Goal: Information Seeking & Learning: Learn about a topic

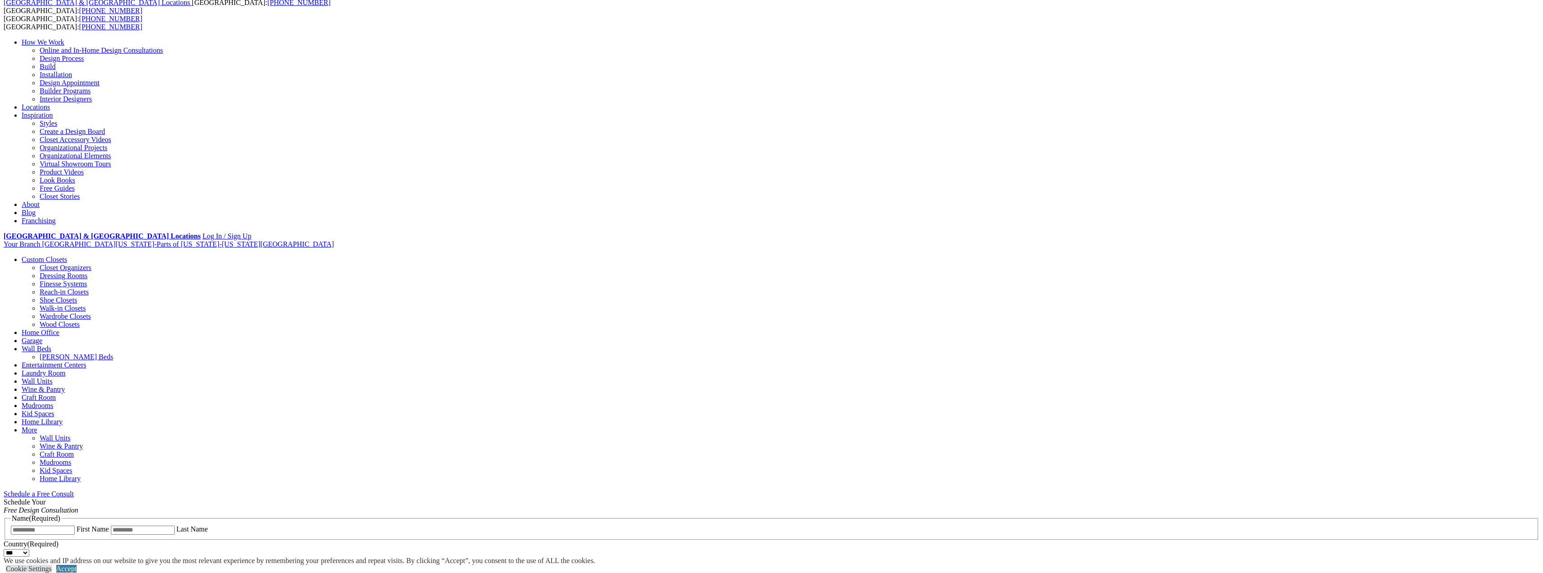
scroll to position [90, 0]
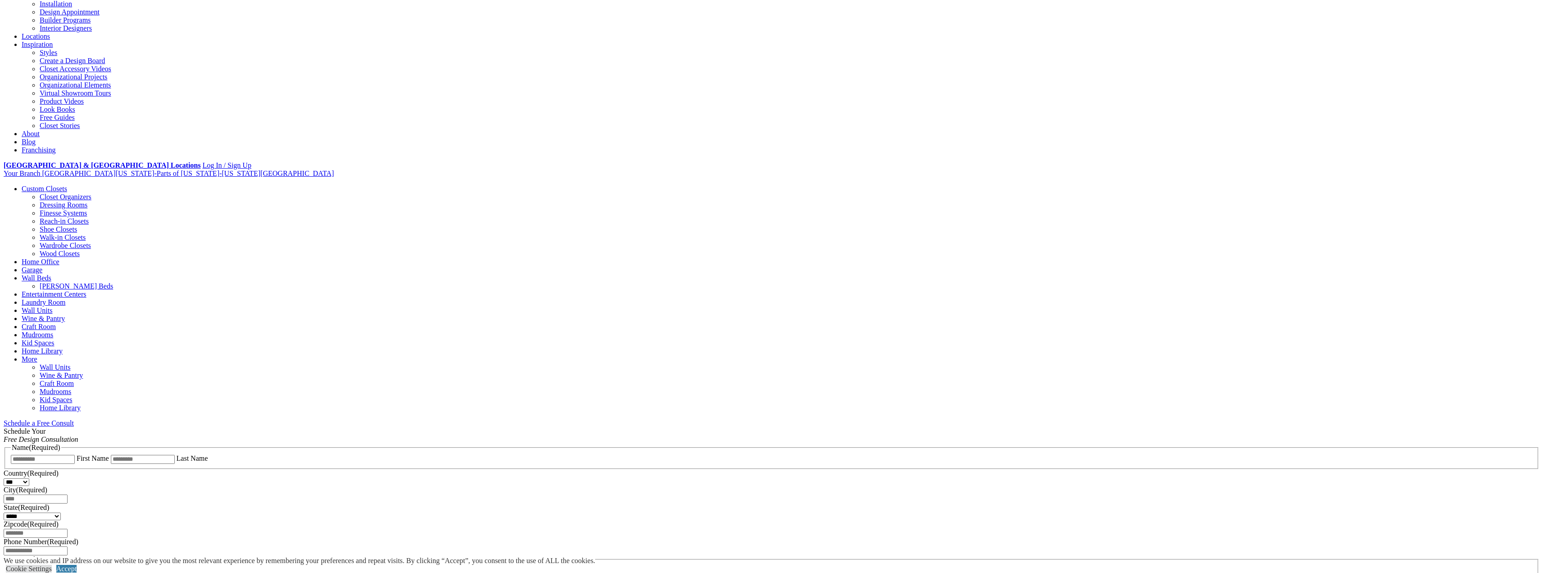
scroll to position [180, 0]
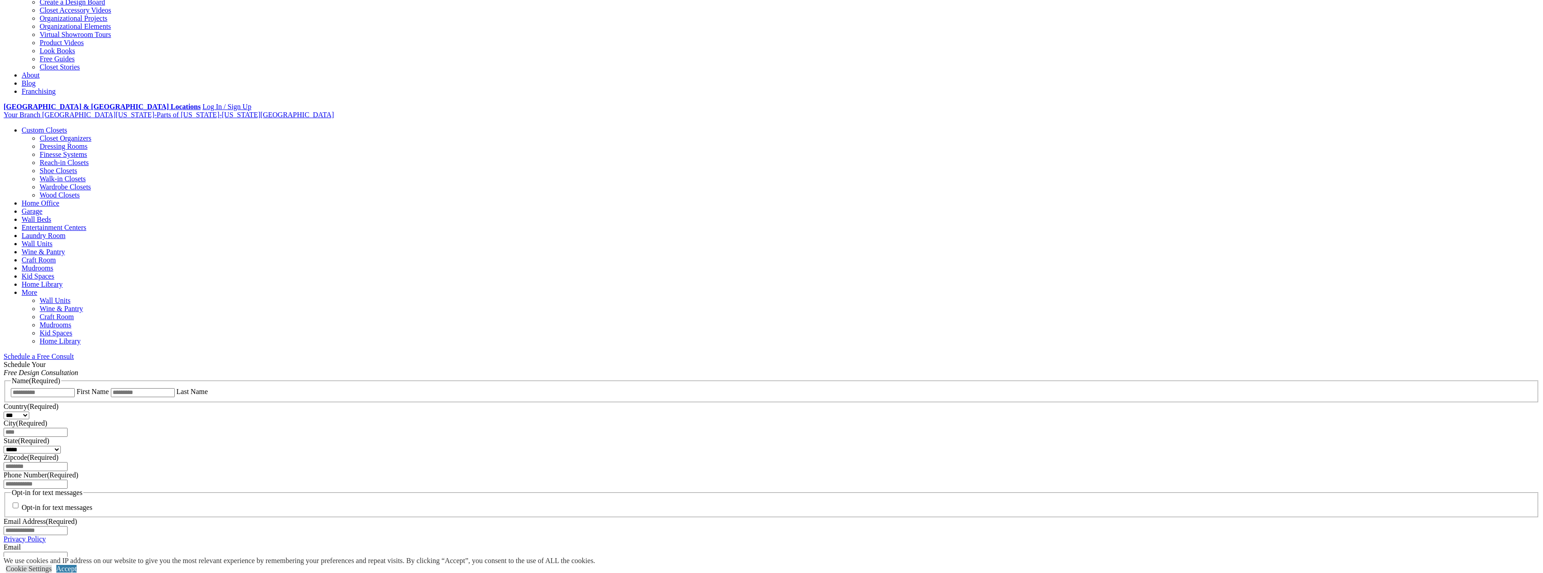
click at [59, 199] on link "Home Office" at bounding box center [41, 203] width 38 height 8
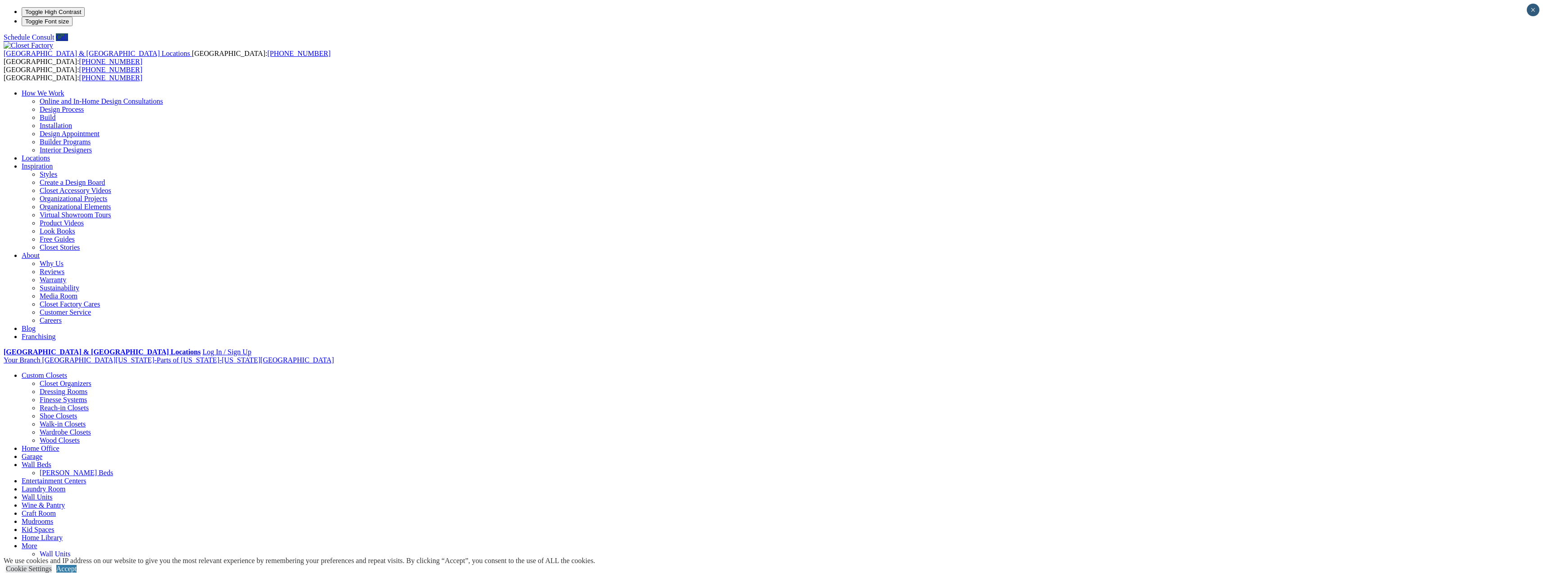
click at [91, 428] on link "Wardrobe Closets" at bounding box center [65, 432] width 51 height 8
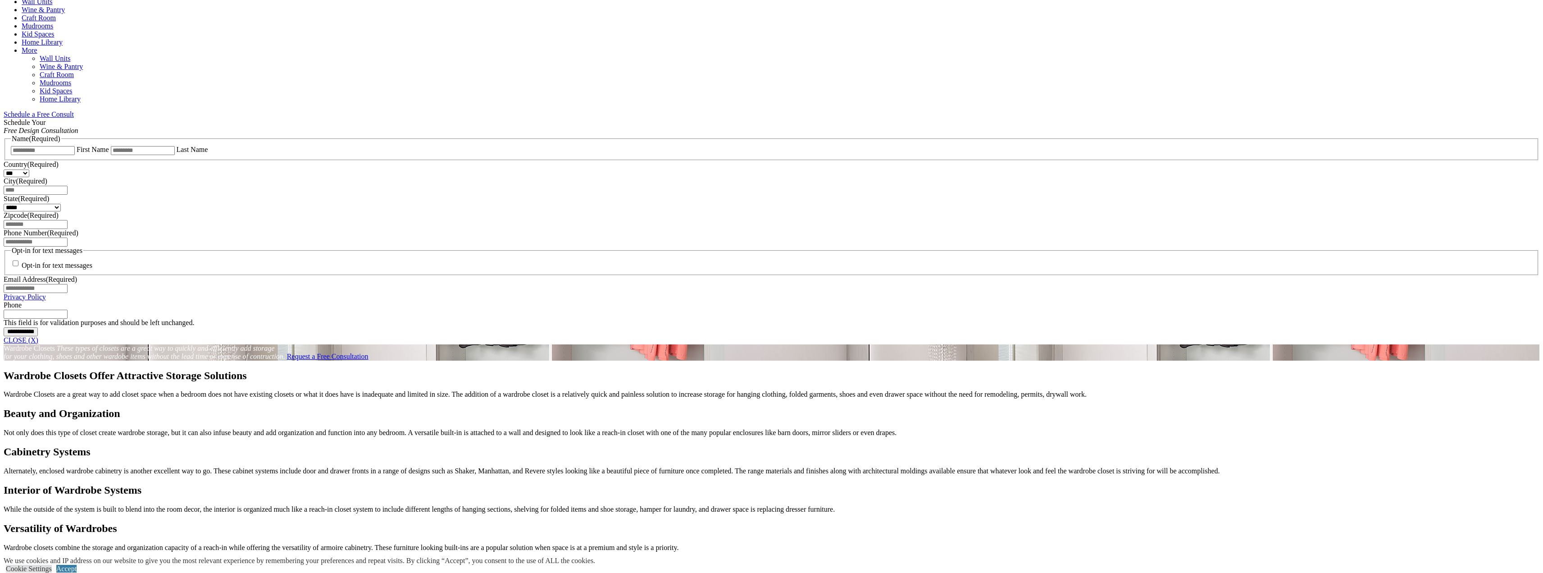
scroll to position [406, 0]
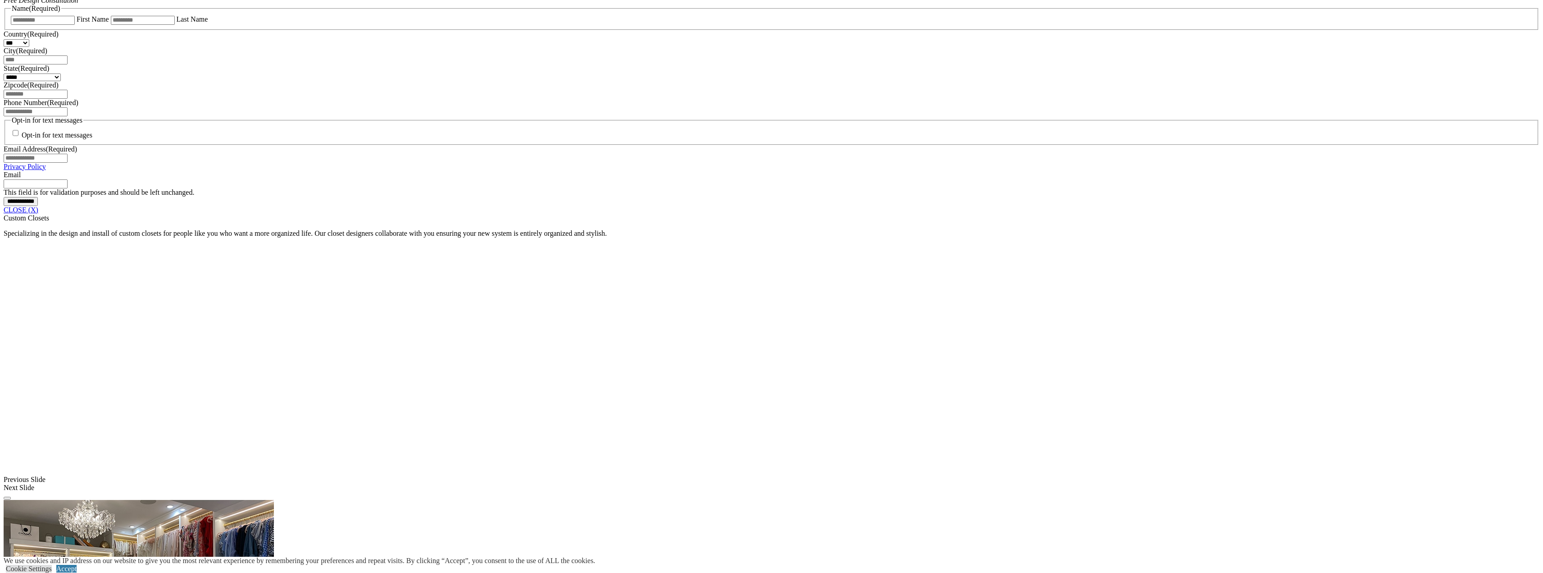
scroll to position [631, 0]
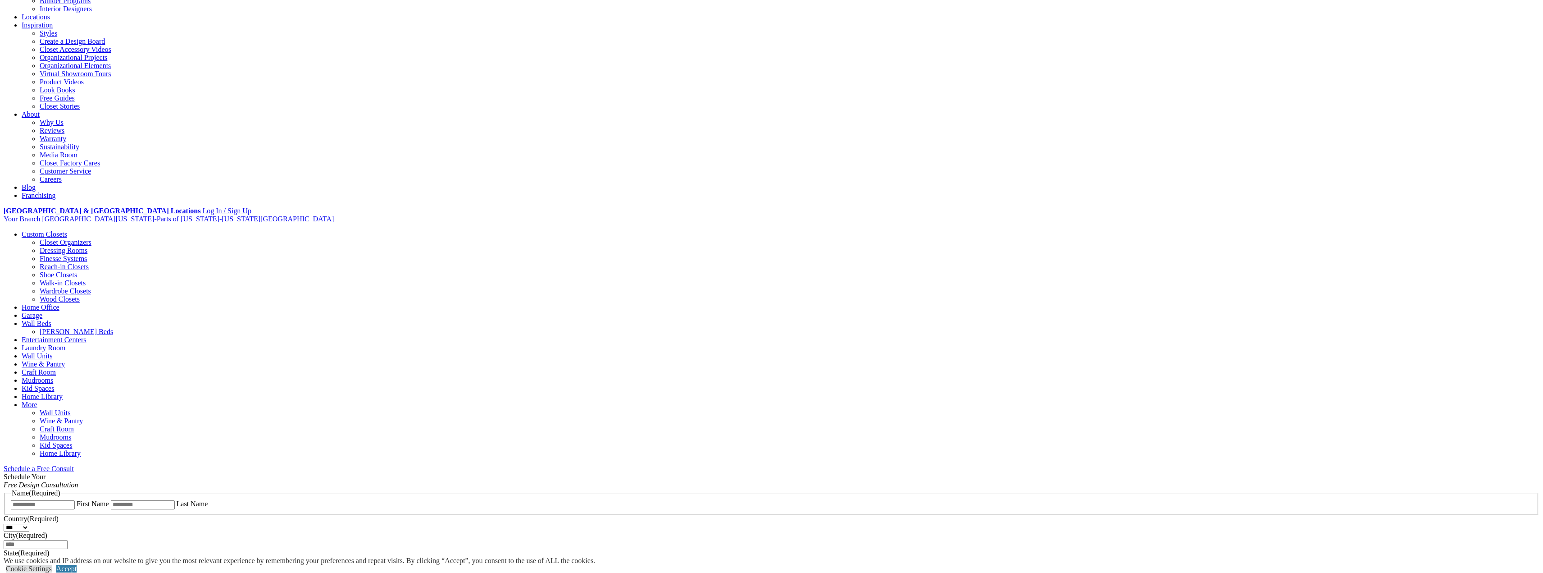
scroll to position [135, 0]
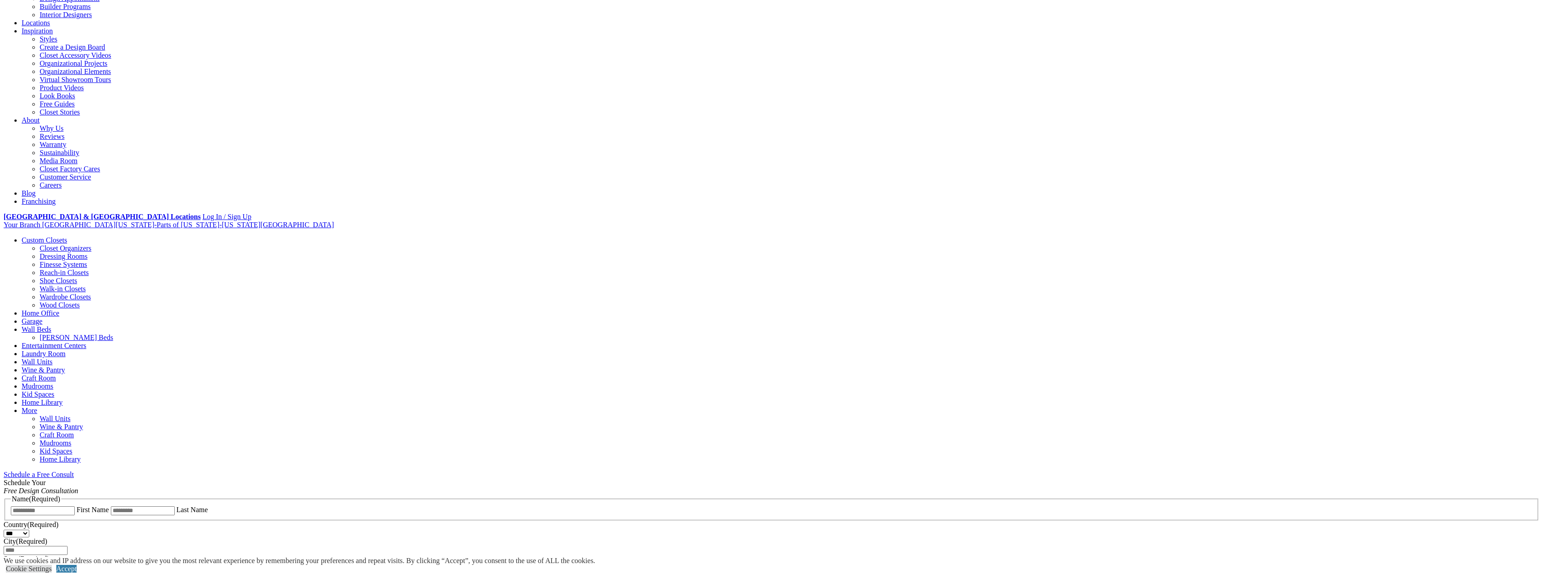
click at [87, 260] on link "Finesse Systems" at bounding box center [63, 264] width 47 height 8
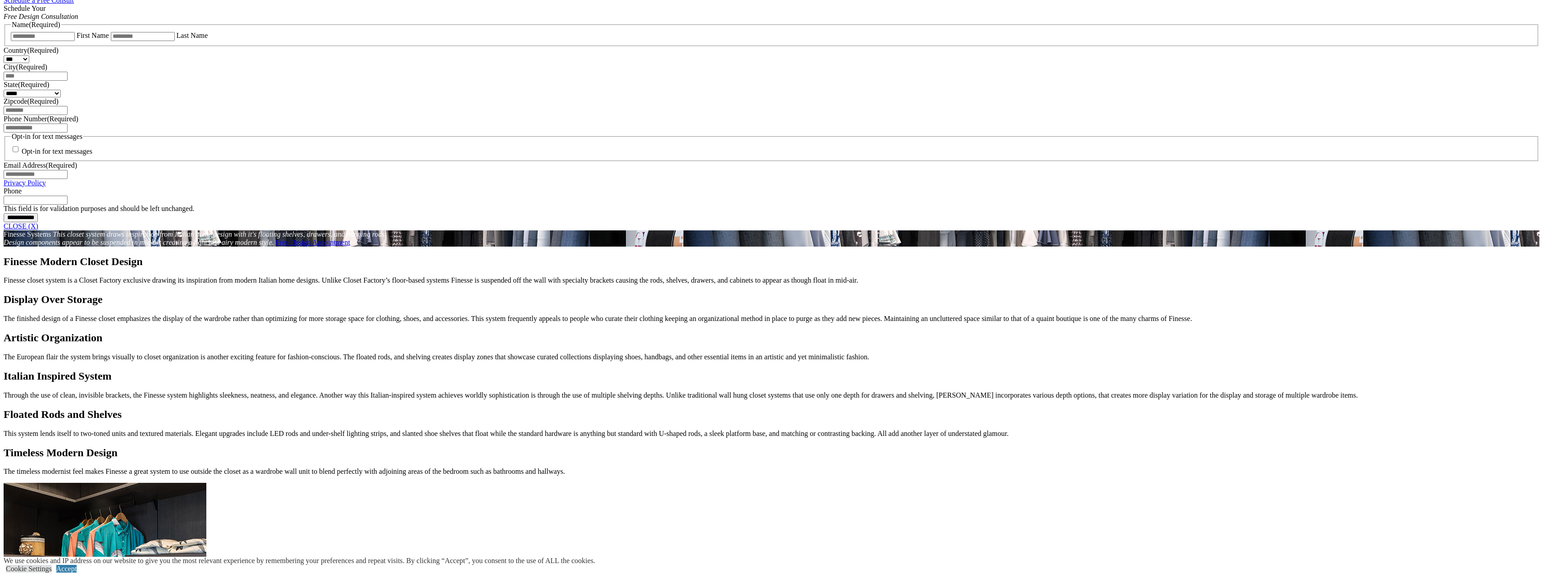
scroll to position [451, 0]
